Goal: Obtain resource: Download file/media

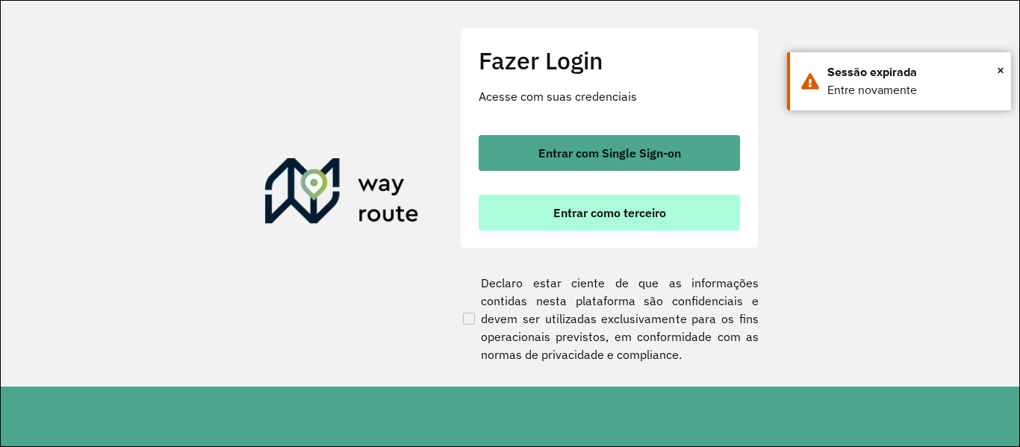
click at [614, 212] on span "Entrar como terceiro" at bounding box center [609, 213] width 113 height 12
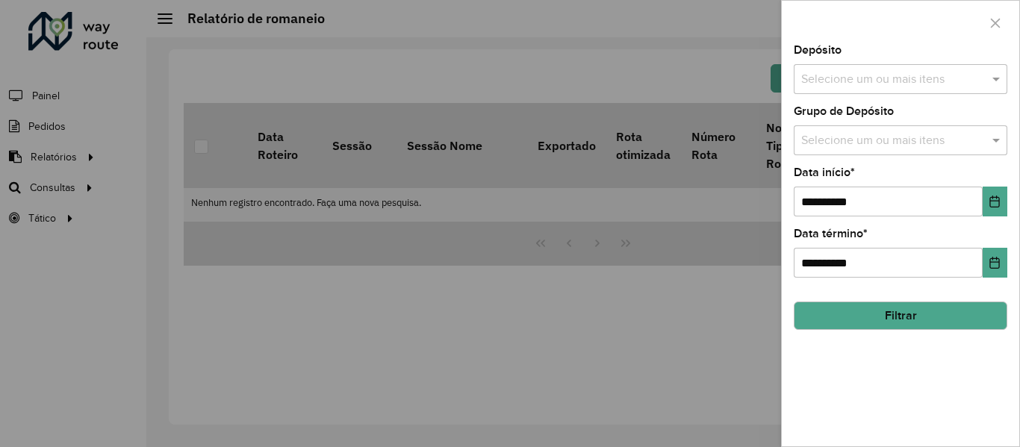
click at [896, 98] on div "**********" at bounding box center [901, 246] width 238 height 402
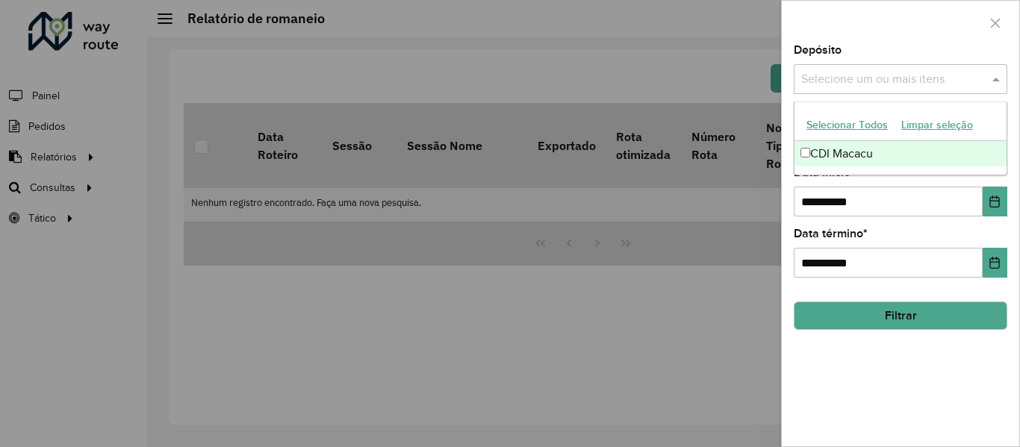
click at [898, 84] on input "text" at bounding box center [893, 80] width 191 height 18
click at [857, 154] on div "CDI Macacu" at bounding box center [901, 153] width 212 height 25
click at [757, 242] on div at bounding box center [510, 223] width 1020 height 447
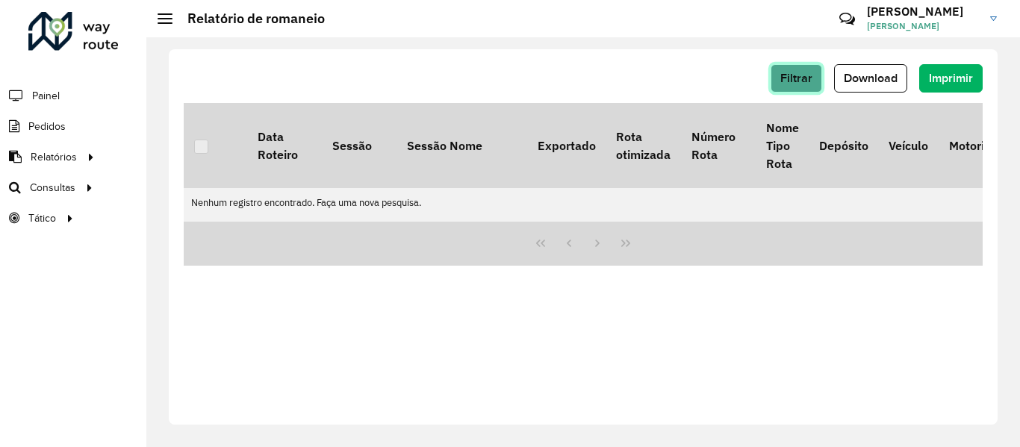
click at [802, 87] on button "Filtrar" at bounding box center [797, 78] width 52 height 28
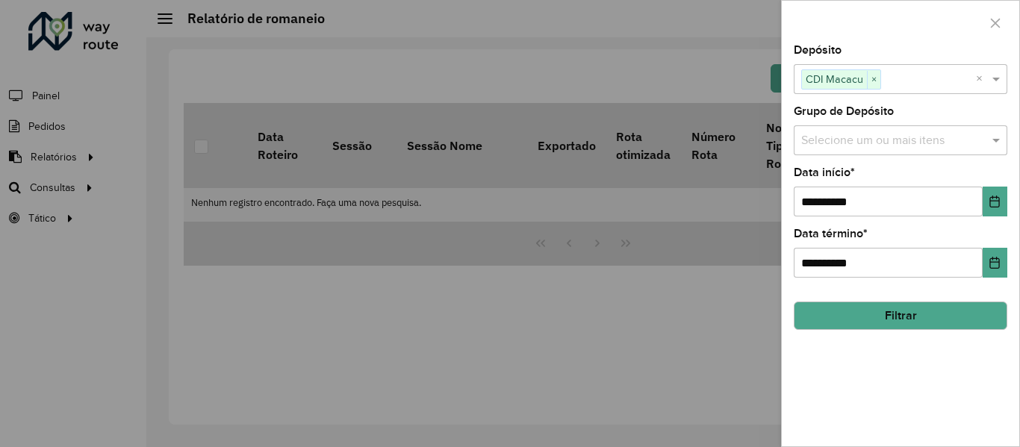
click at [890, 317] on button "Filtrar" at bounding box center [901, 316] width 214 height 28
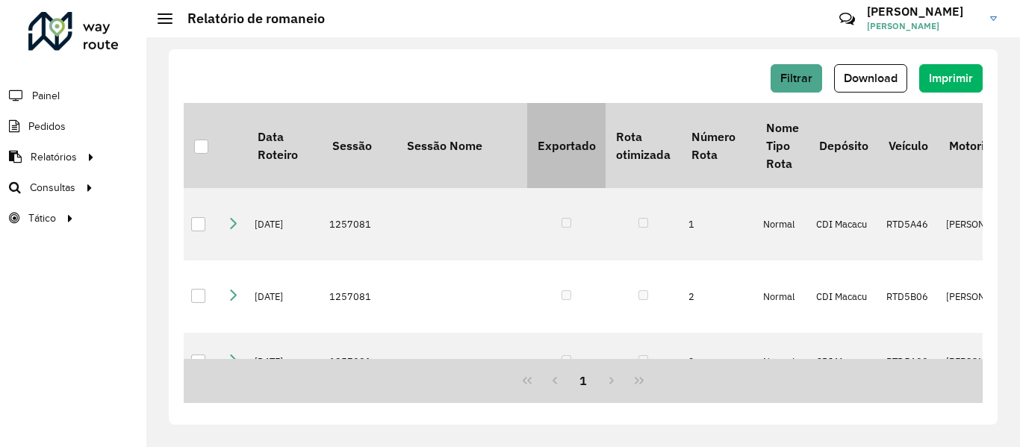
drag, startPoint x: 201, startPoint y: 149, endPoint x: 537, endPoint y: 144, distance: 336.2
click at [200, 149] on div at bounding box center [201, 147] width 14 height 14
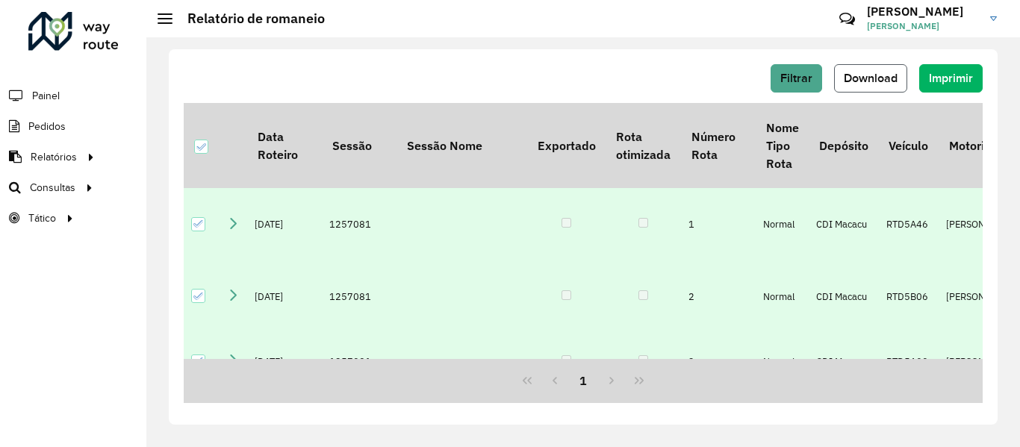
click at [875, 74] on span "Download" at bounding box center [871, 78] width 54 height 13
